Goal: Task Accomplishment & Management: Use online tool/utility

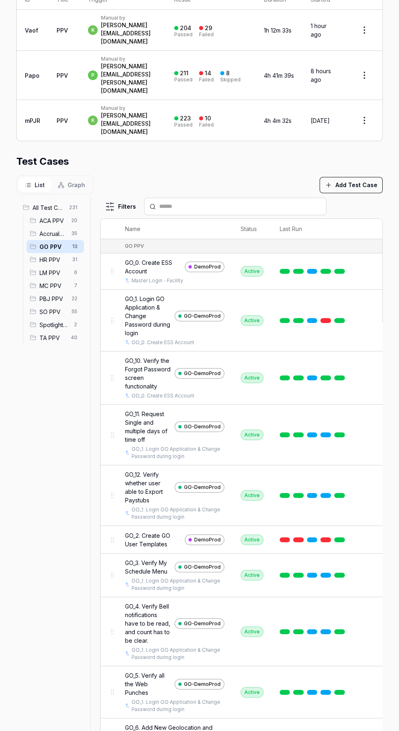
scroll to position [168, 0]
click at [337, 538] on link at bounding box center [339, 540] width 11 height 5
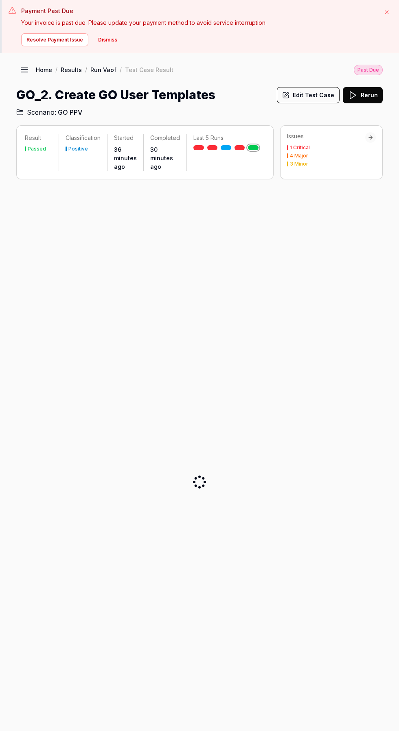
click at [318, 95] on button "Edit Test Case" at bounding box center [308, 95] width 63 height 16
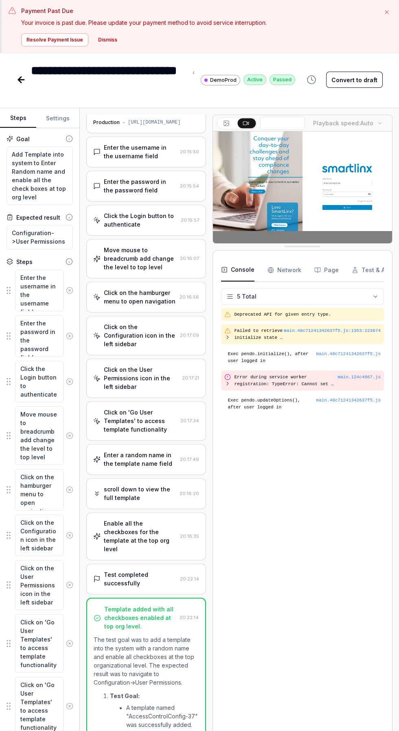
click at [314, 81] on icon "button" at bounding box center [312, 80] width 10 height 10
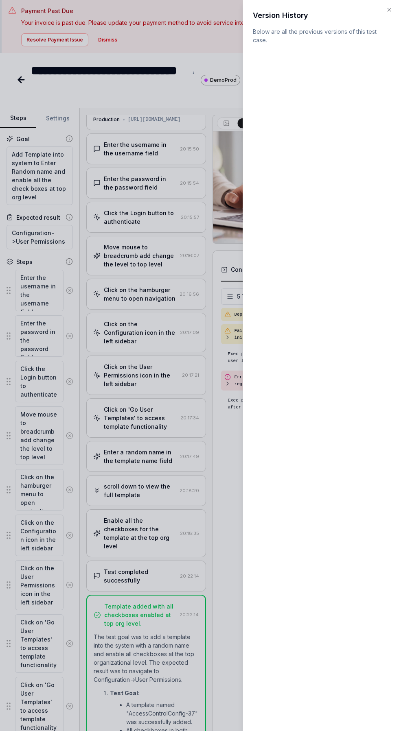
scroll to position [19, 0]
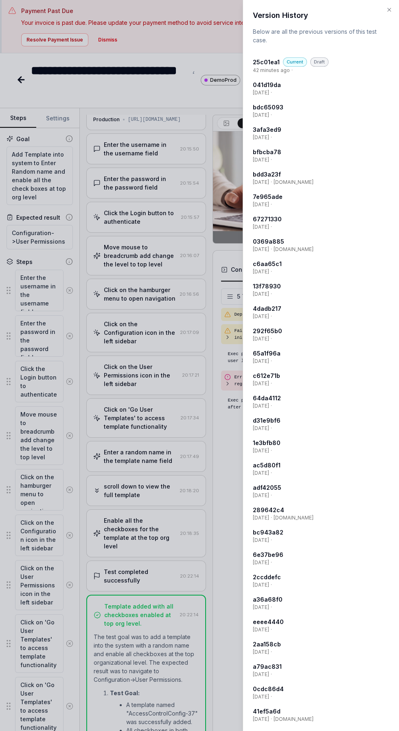
click at [131, 309] on div at bounding box center [199, 365] width 399 height 731
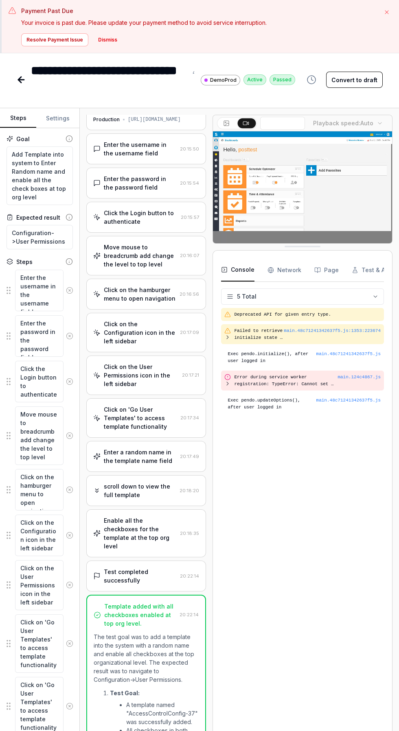
click at [59, 118] on button "Settings" at bounding box center [57, 119] width 43 height 20
type textarea "*"
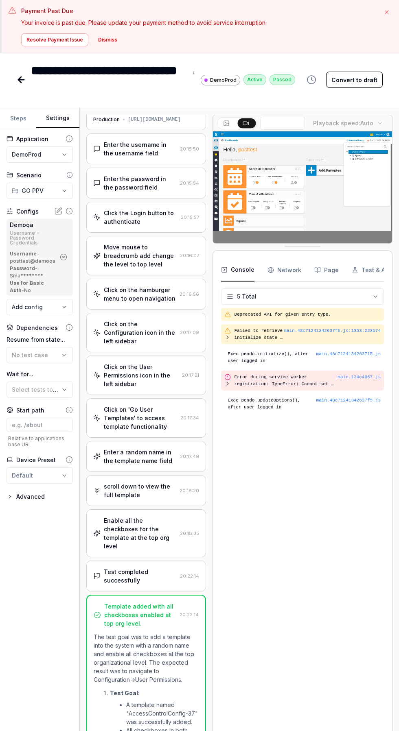
click at [324, 615] on div "Deprecated API for given entry type. main.48c71241342637f5.js : 1353 : 223674 F…" at bounding box center [302, 539] width 163 height 462
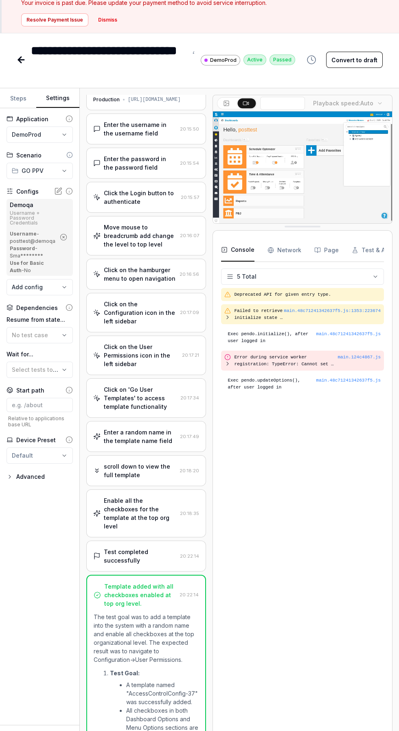
scroll to position [53, 0]
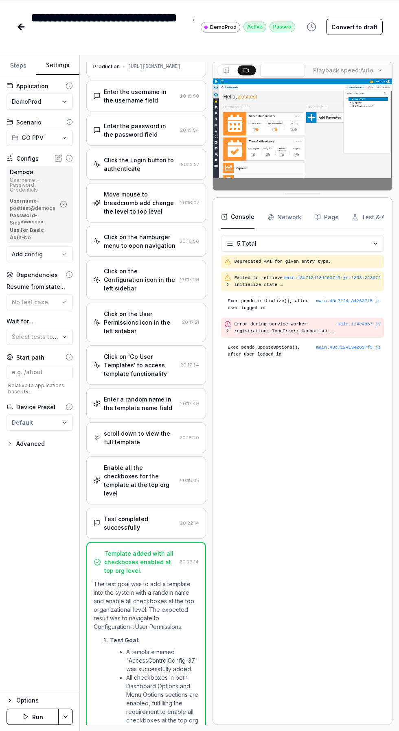
click at [25, 720] on icon "button" at bounding box center [25, 717] width 7 height 7
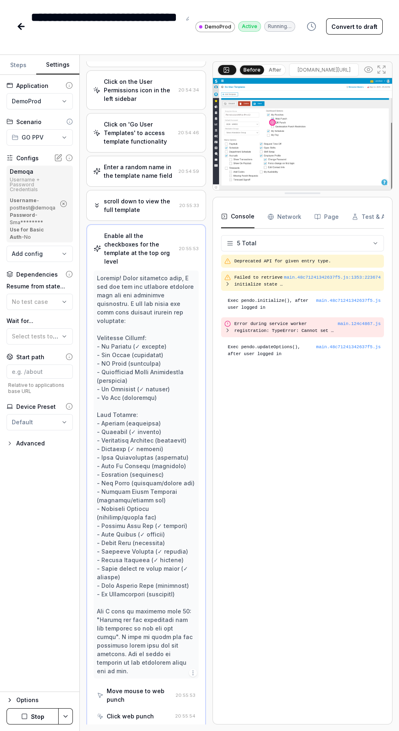
scroll to position [250, 0]
